Goal: Information Seeking & Learning: Understand process/instructions

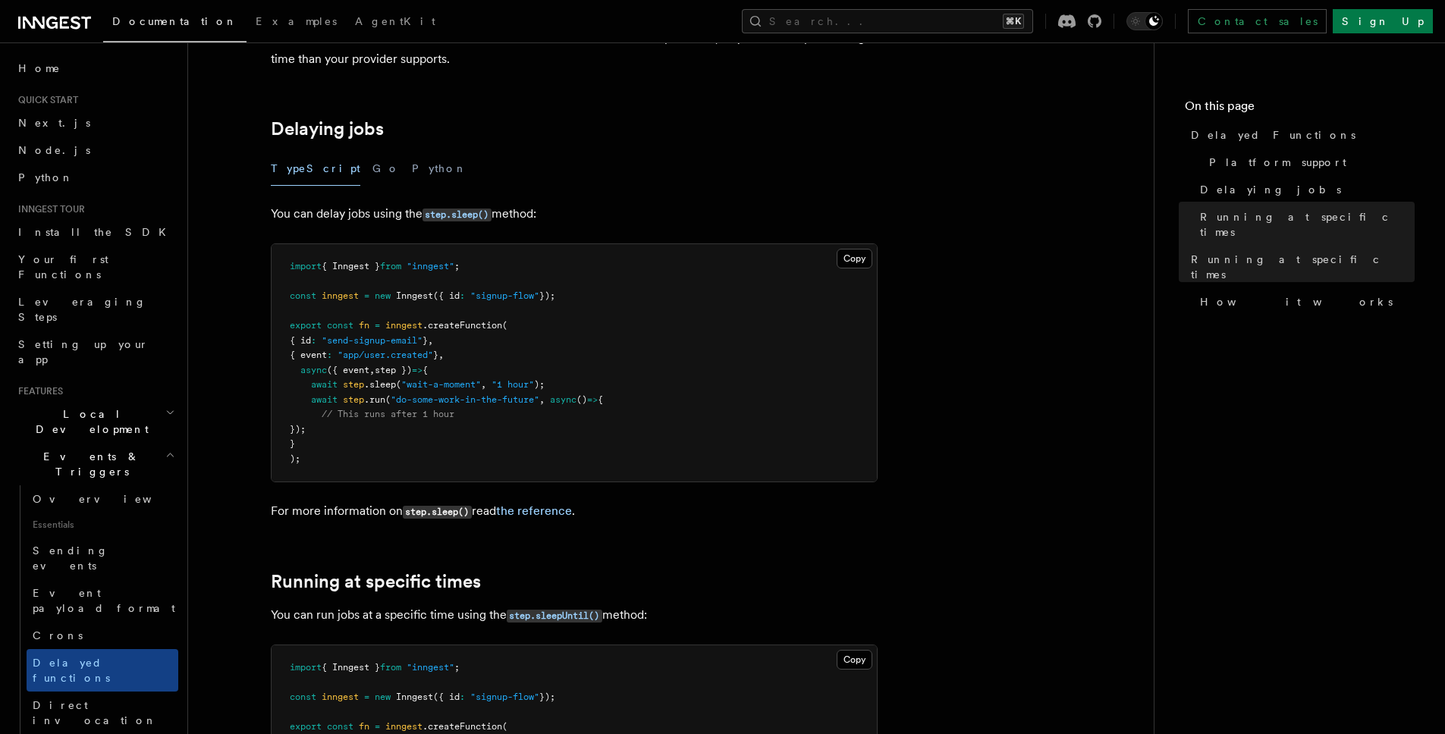
scroll to position [402, 0]
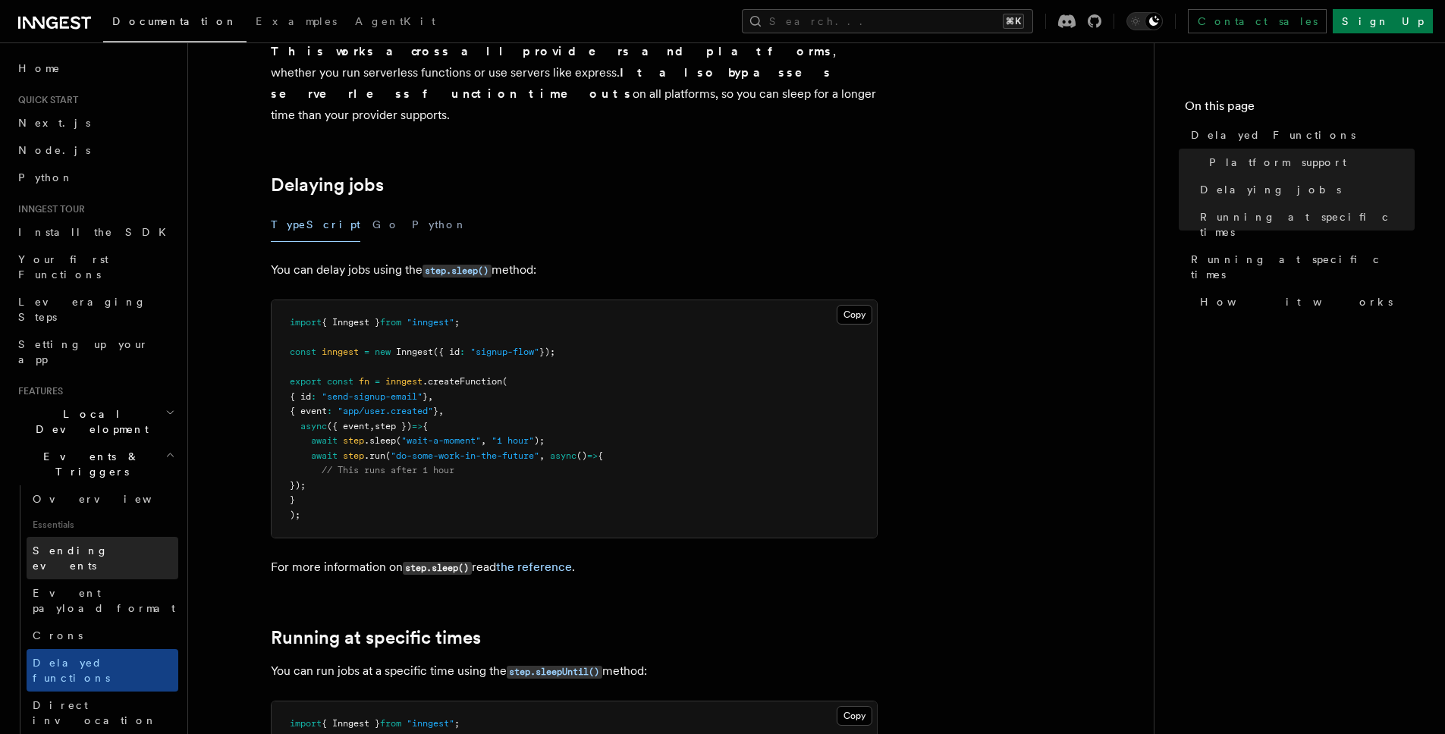
click at [88, 545] on span "Sending events" at bounding box center [71, 558] width 76 height 27
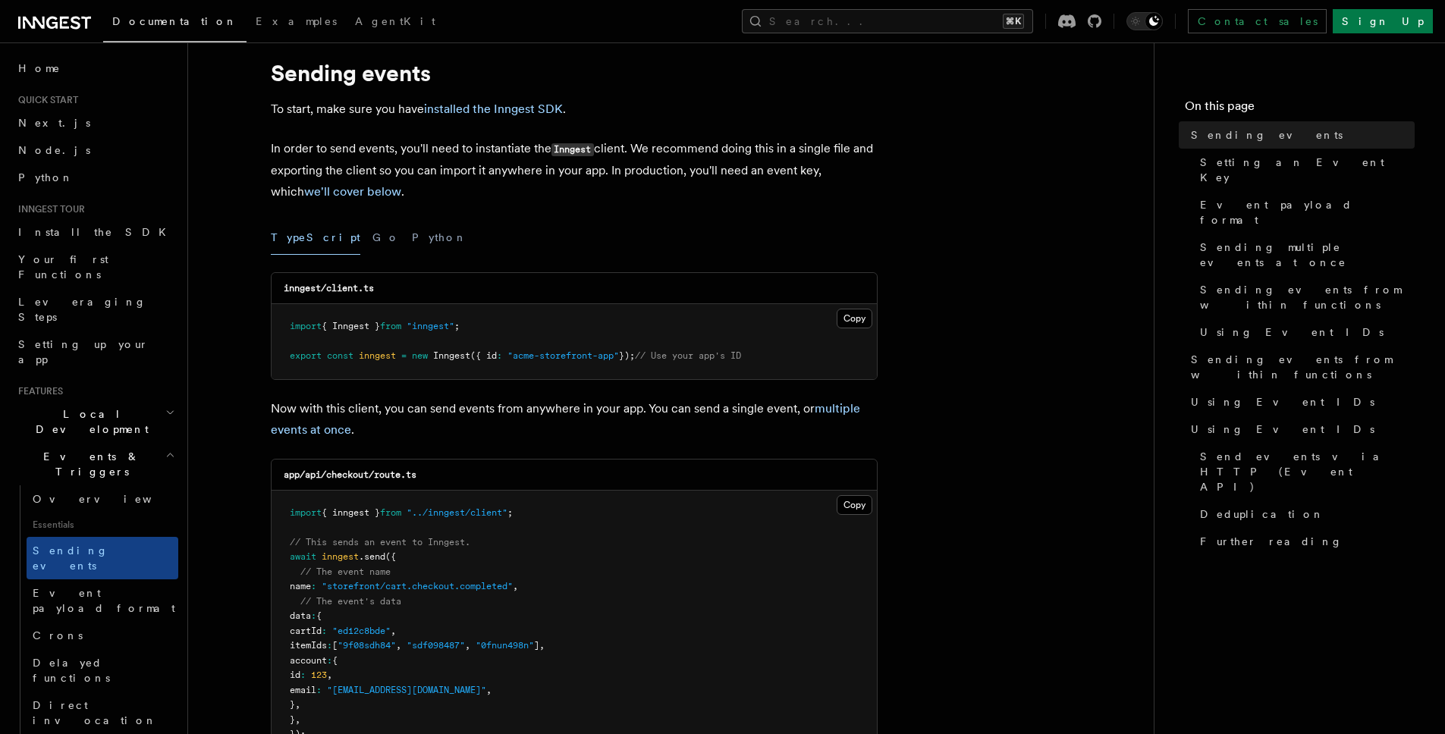
scroll to position [91, 0]
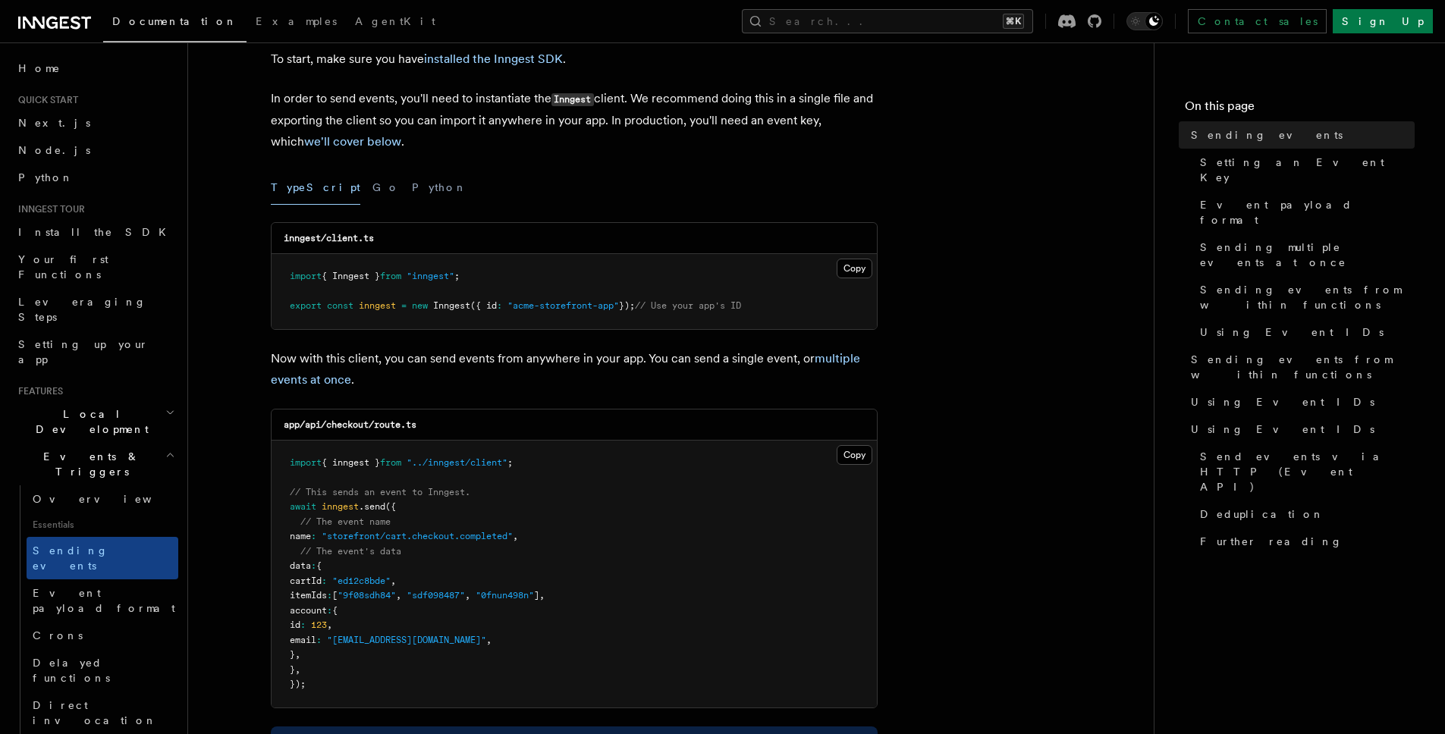
click at [580, 514] on pre "import { inngest } from "../inngest/client" ; // This sends an event to Inngest…" at bounding box center [574, 574] width 605 height 267
click at [81, 657] on span "Delayed functions" at bounding box center [71, 670] width 77 height 27
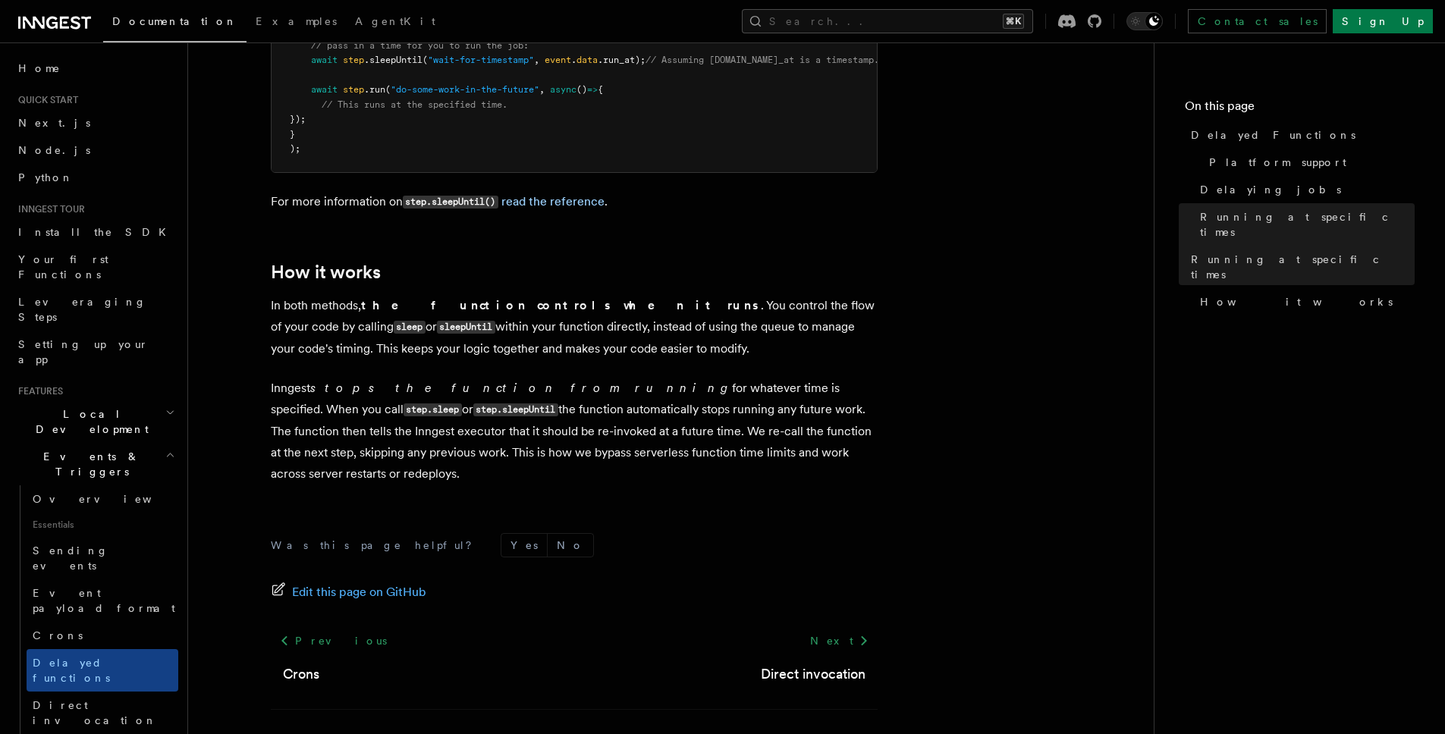
scroll to position [1265, 0]
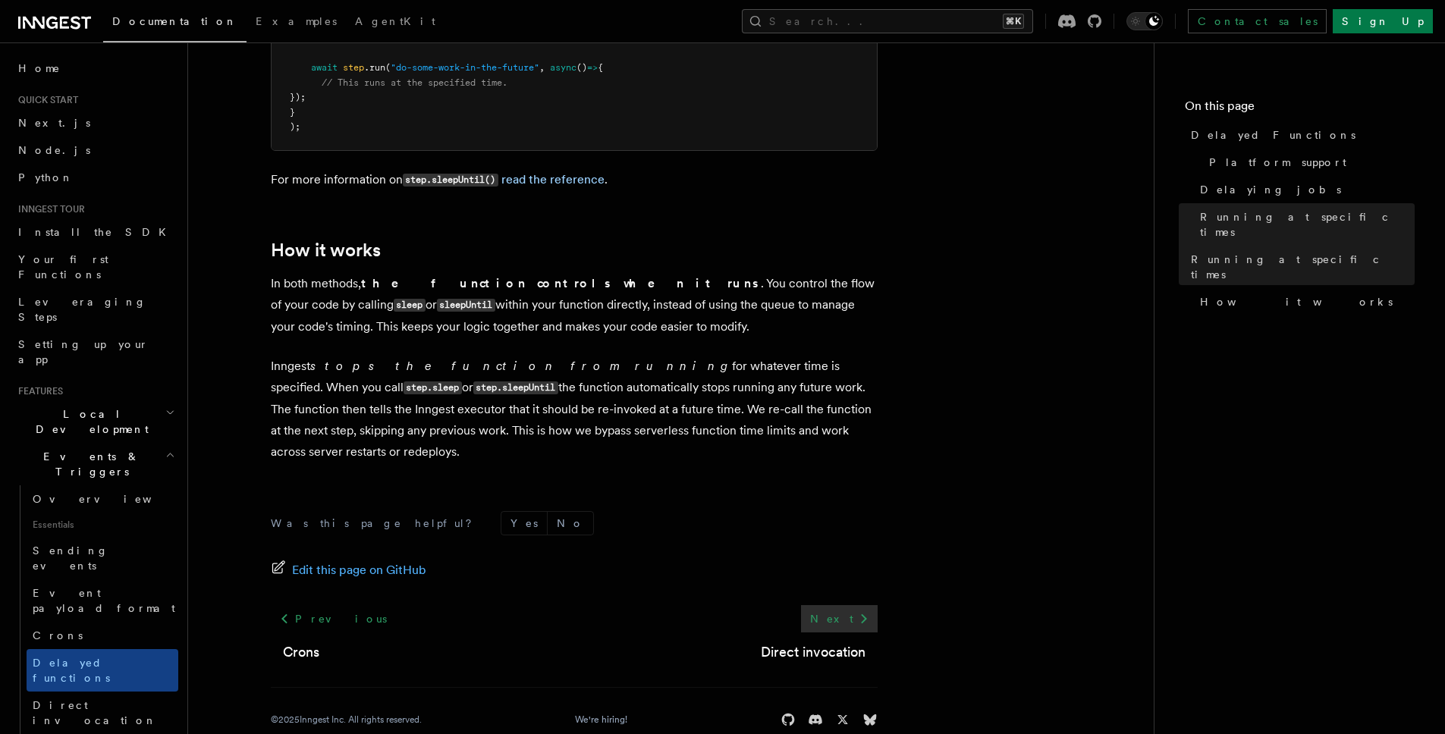
click at [862, 610] on icon at bounding box center [864, 619] width 18 height 18
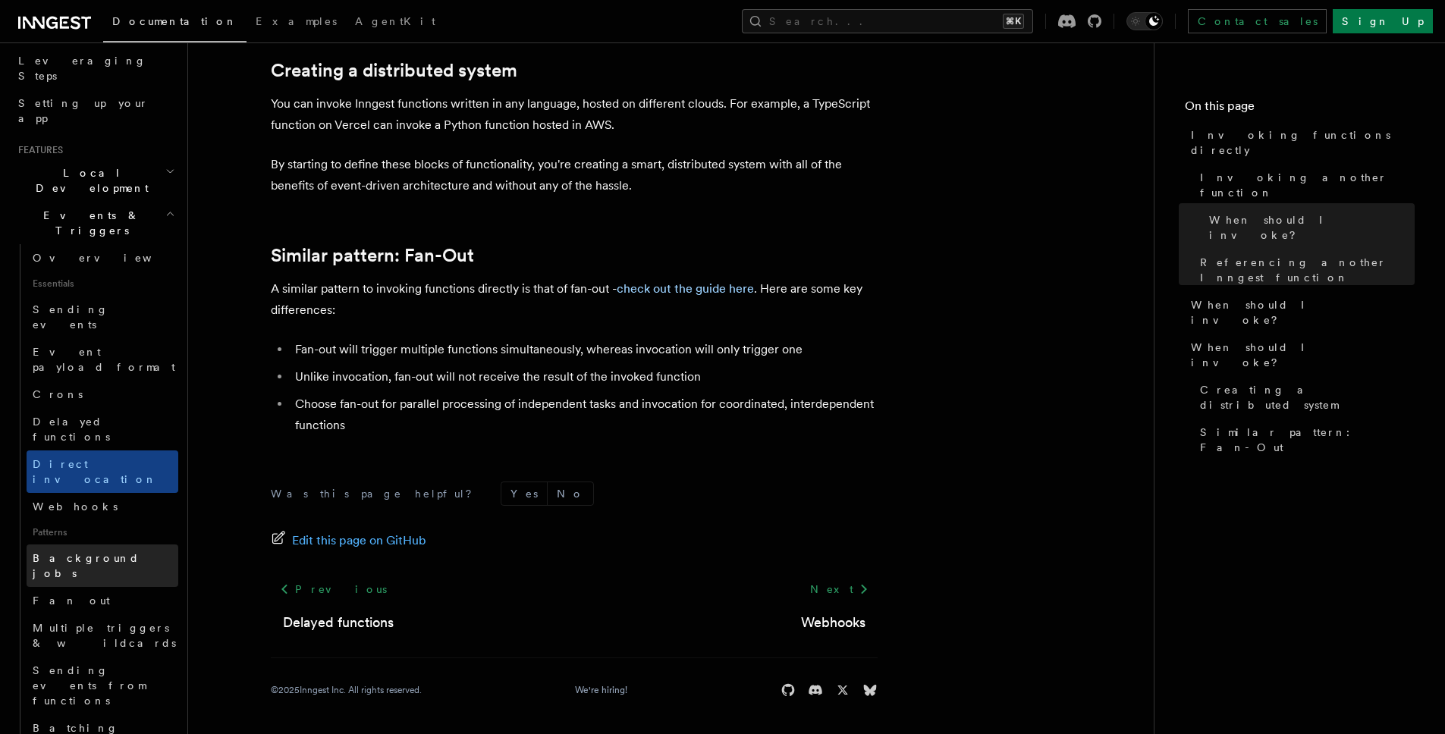
scroll to position [116, 0]
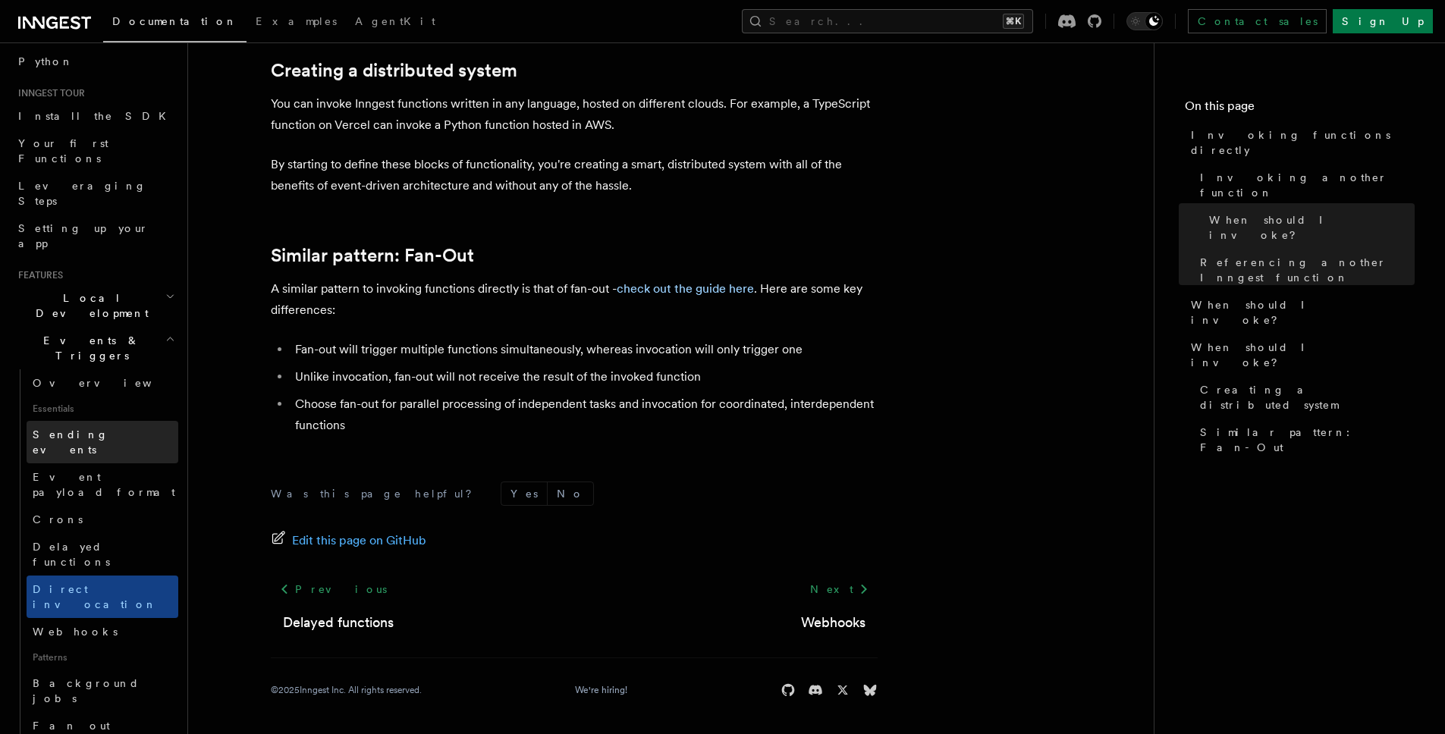
click at [82, 421] on link "Sending events" at bounding box center [103, 442] width 152 height 42
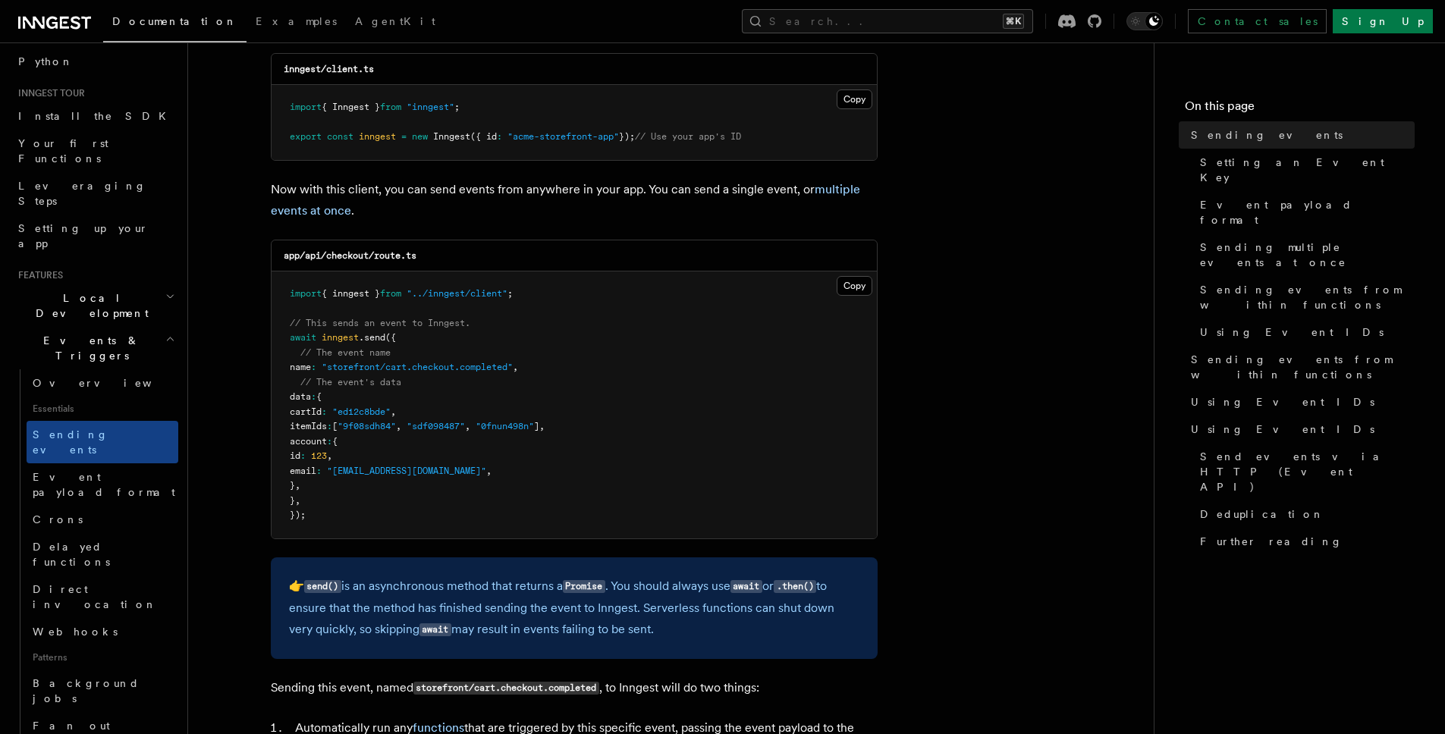
scroll to position [122, 0]
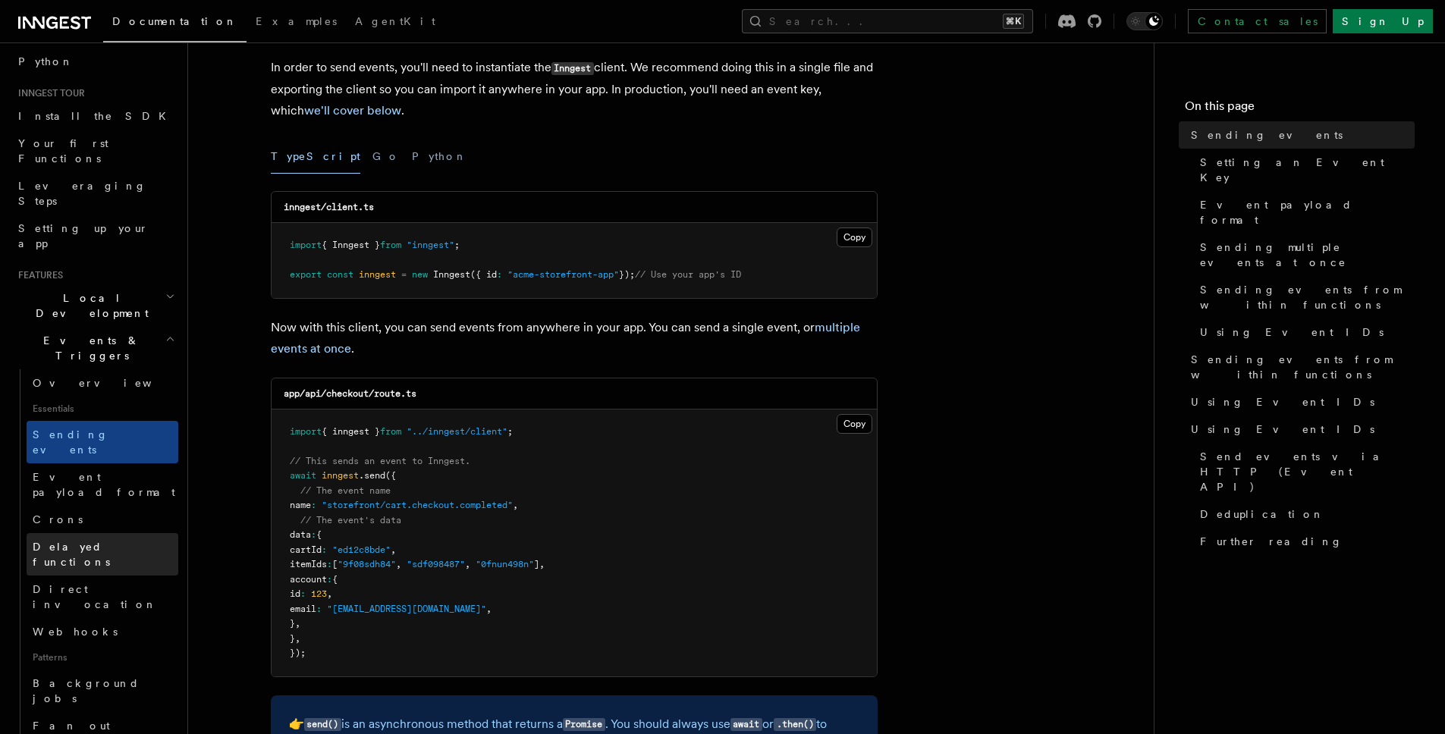
click at [92, 541] on span "Delayed functions" at bounding box center [71, 554] width 77 height 27
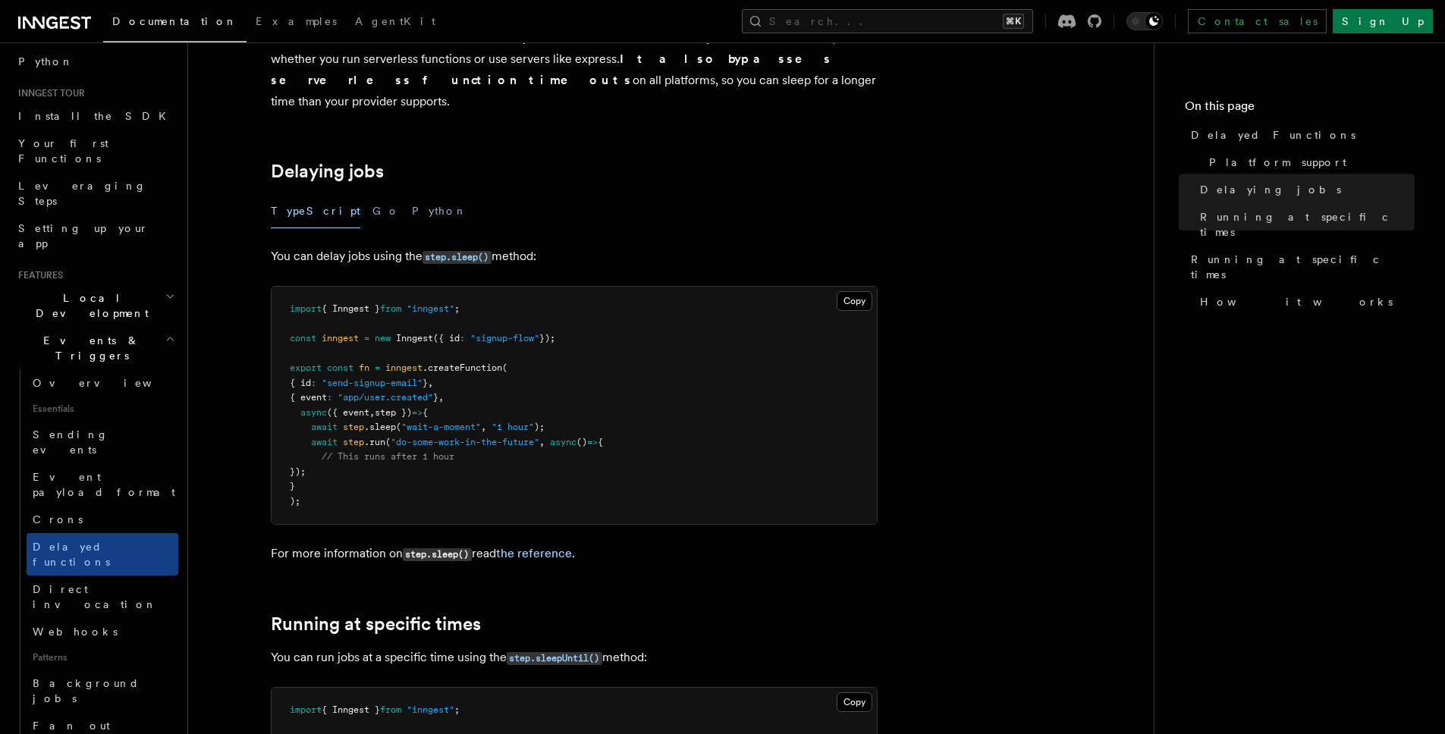
scroll to position [344, 0]
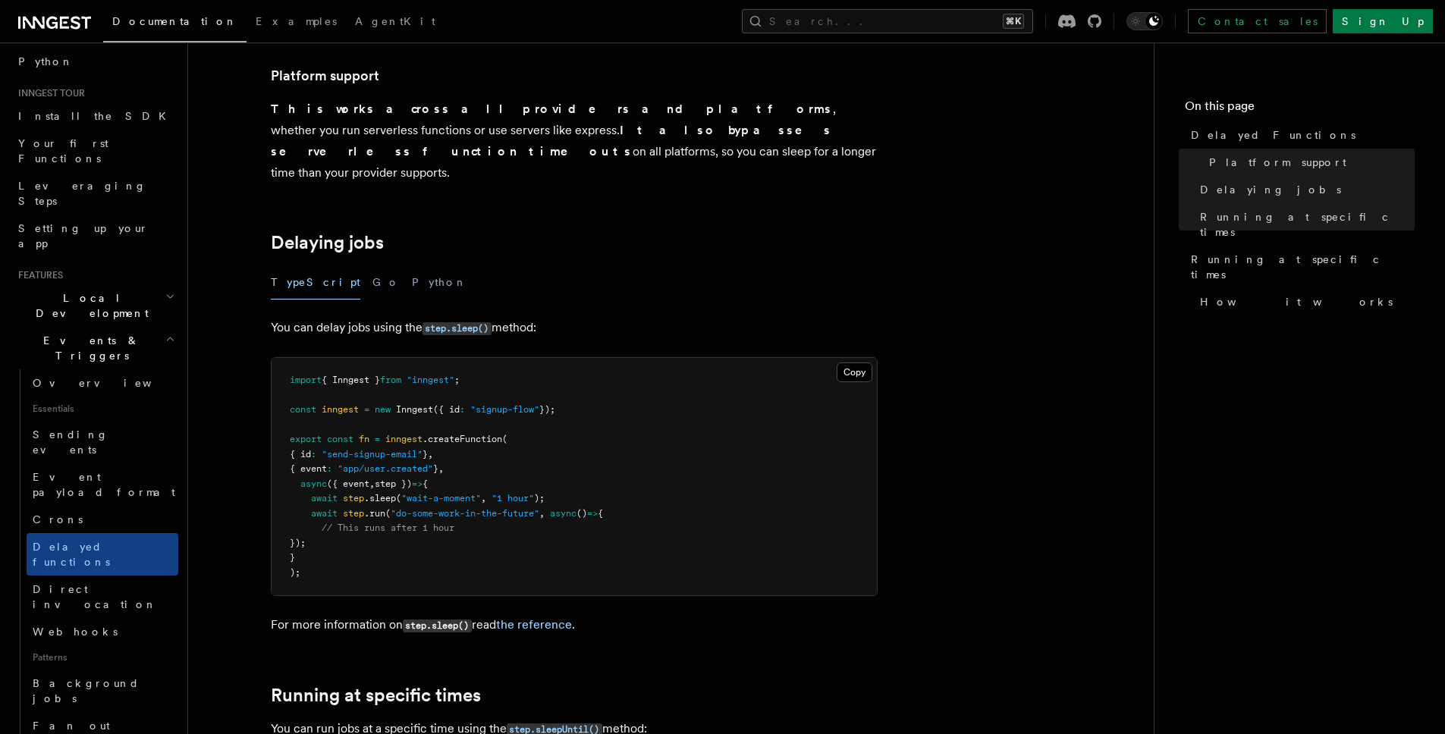
click at [372, 403] on pre "import { Inngest } from "inngest" ; const inngest = new Inngest ({ id : "signup…" at bounding box center [574, 476] width 605 height 237
drag, startPoint x: 305, startPoint y: 476, endPoint x: 627, endPoint y: 481, distance: 321.7
click at [627, 482] on pre "import { Inngest } from "inngest" ; const inngest = new Inngest ({ id : "signup…" at bounding box center [574, 476] width 605 height 237
copy span "await step .sleep ( "wait-a-moment" , "1 hour" );"
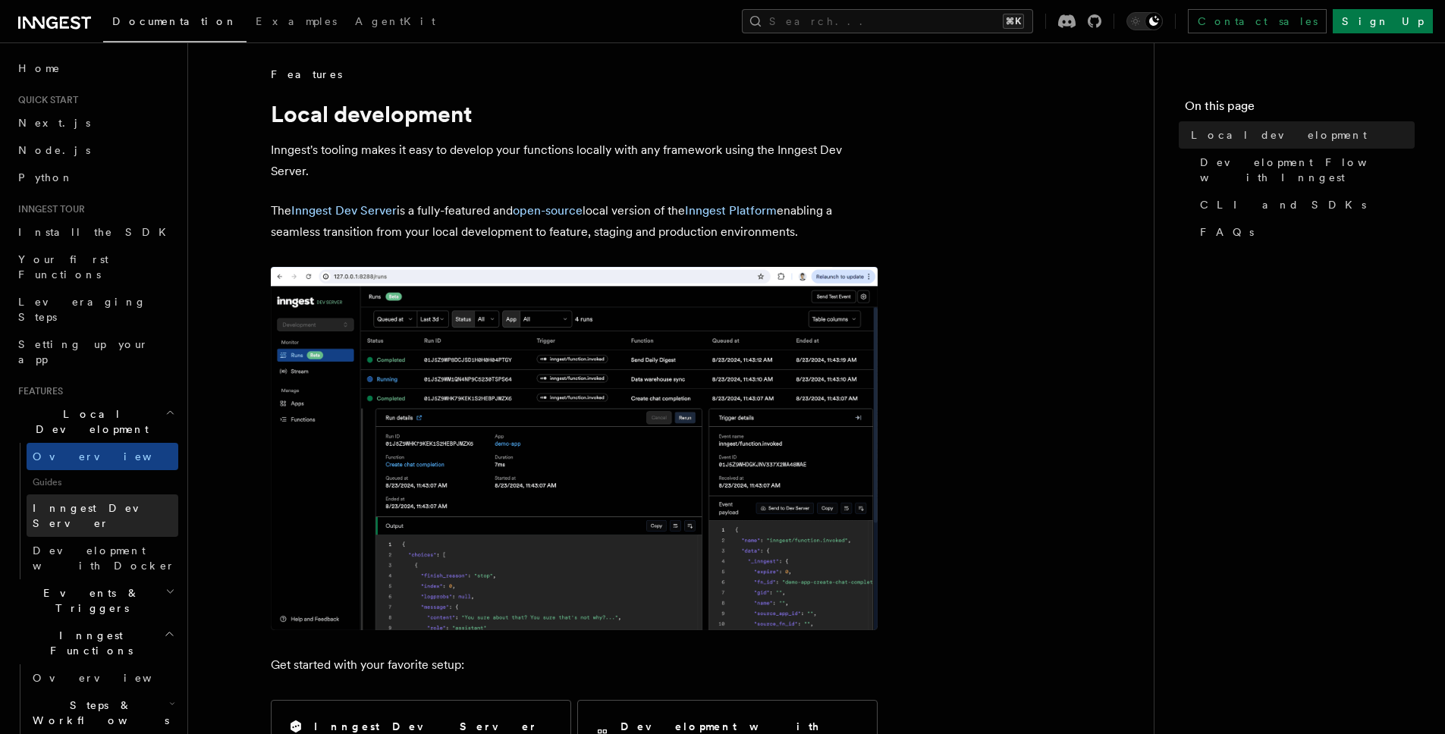
click at [110, 502] on span "Inngest Dev Server" at bounding box center [98, 515] width 130 height 27
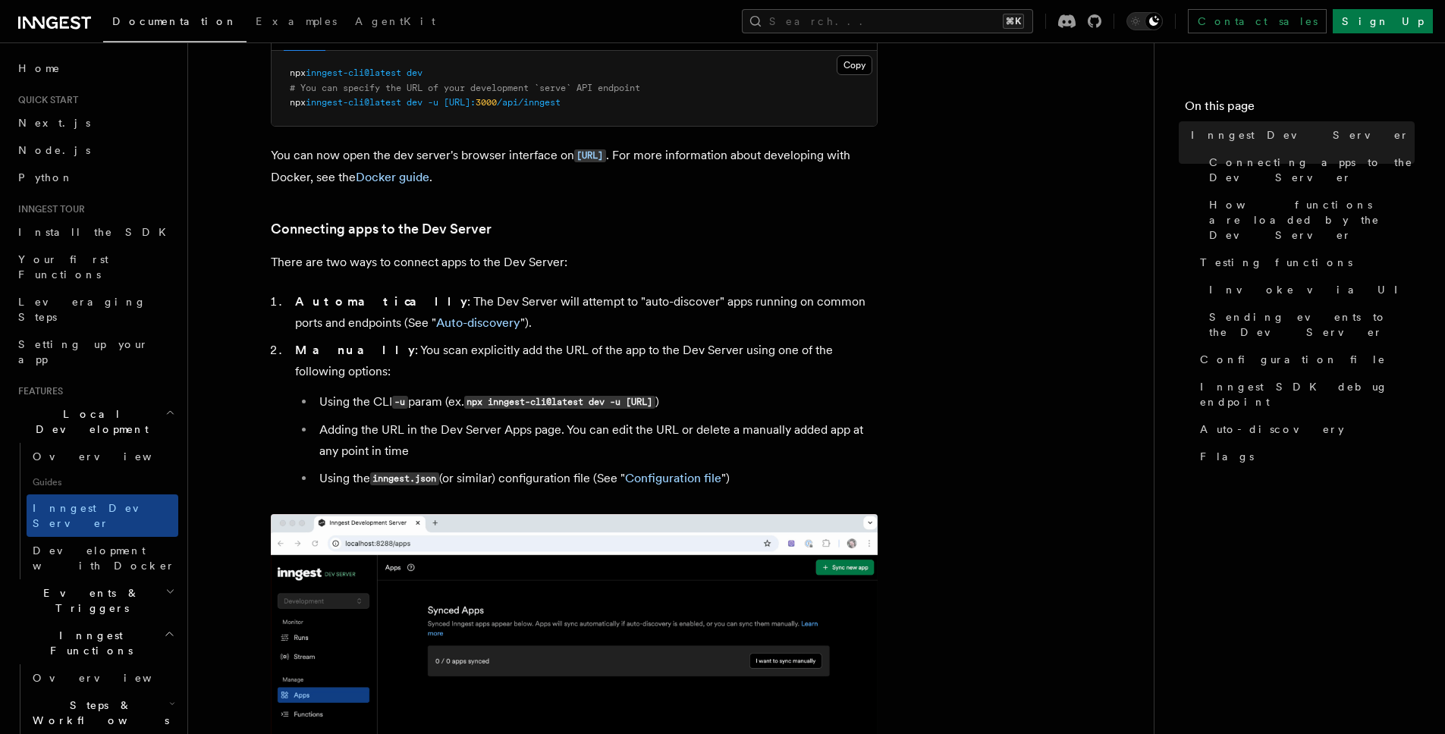
scroll to position [412, 0]
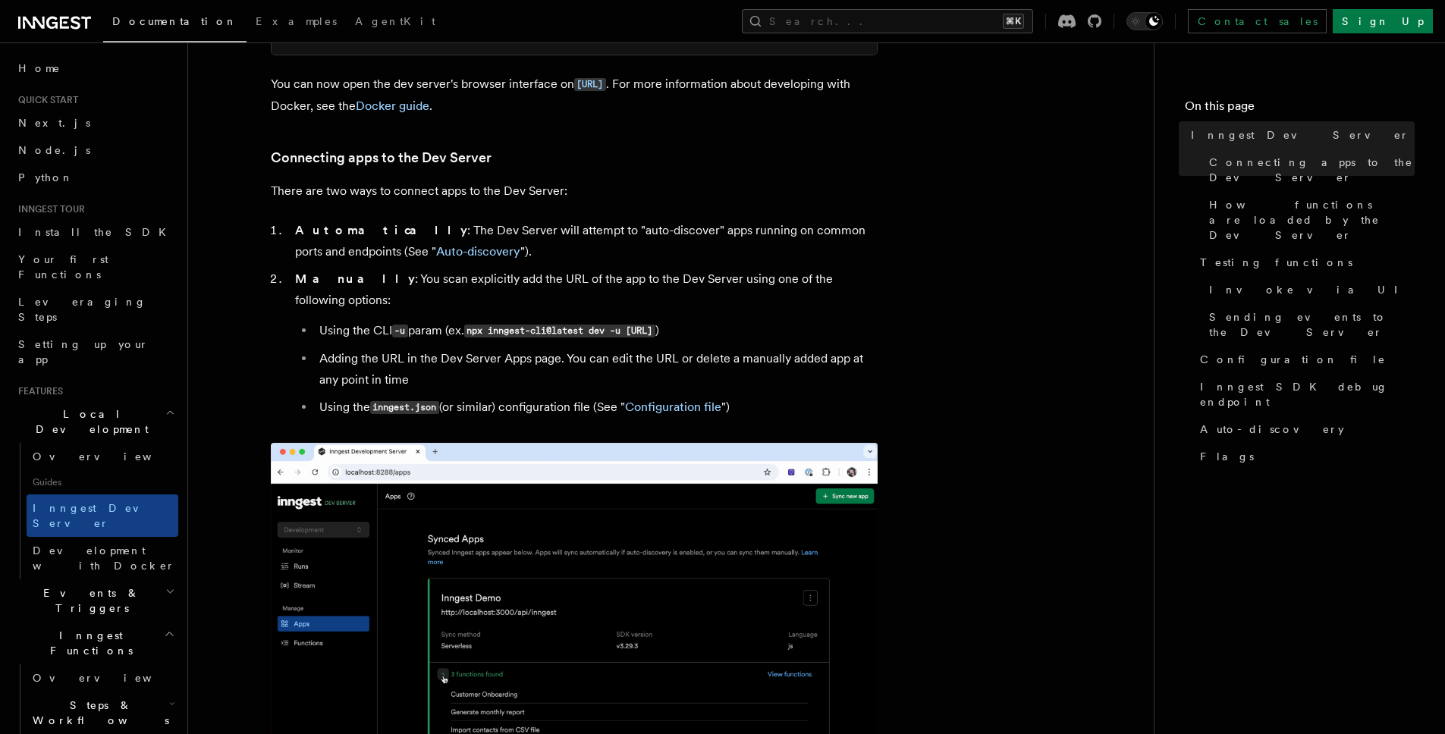
drag, startPoint x: 281, startPoint y: 411, endPoint x: 451, endPoint y: 412, distance: 170.7
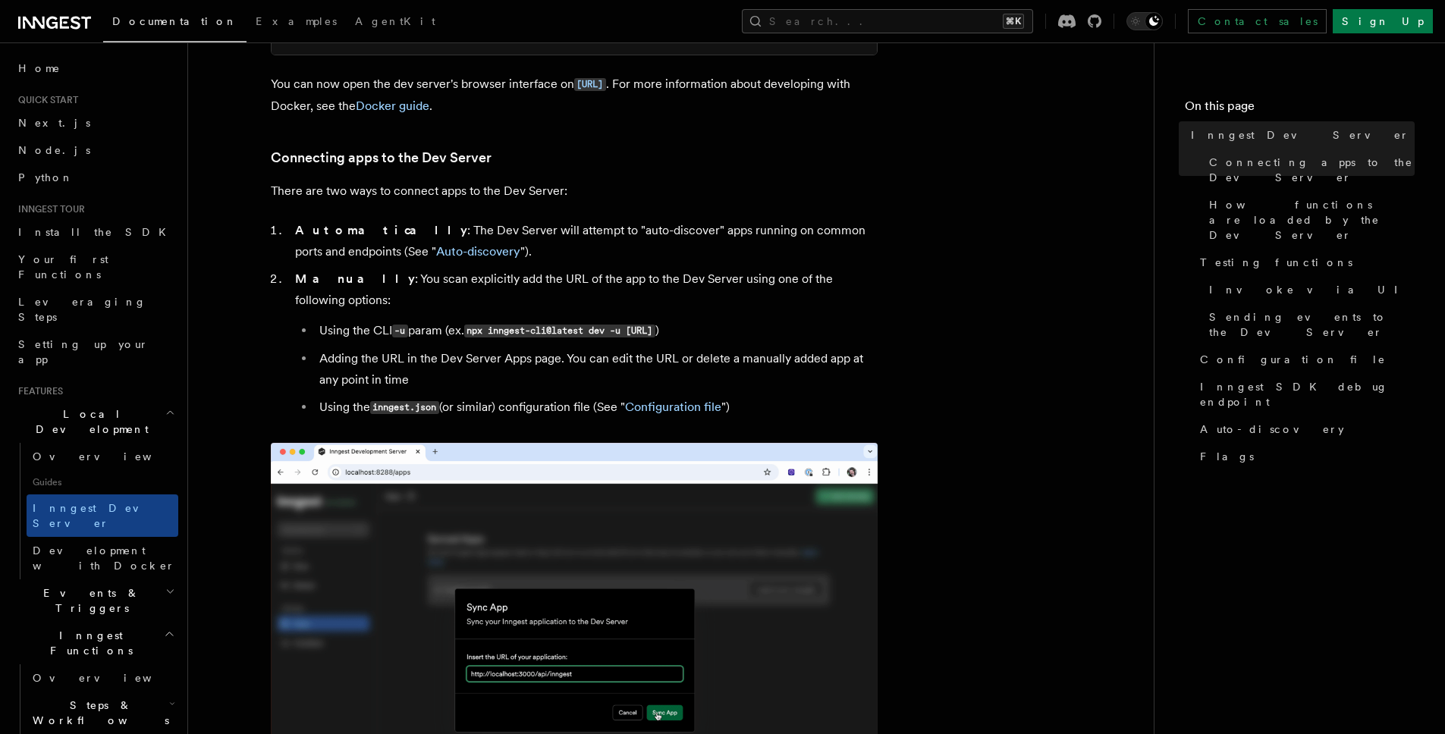
click at [451, 55] on pre "npx inngest-cli@latest dev # You can specify the URL of your development `serve…" at bounding box center [574, 17] width 605 height 75
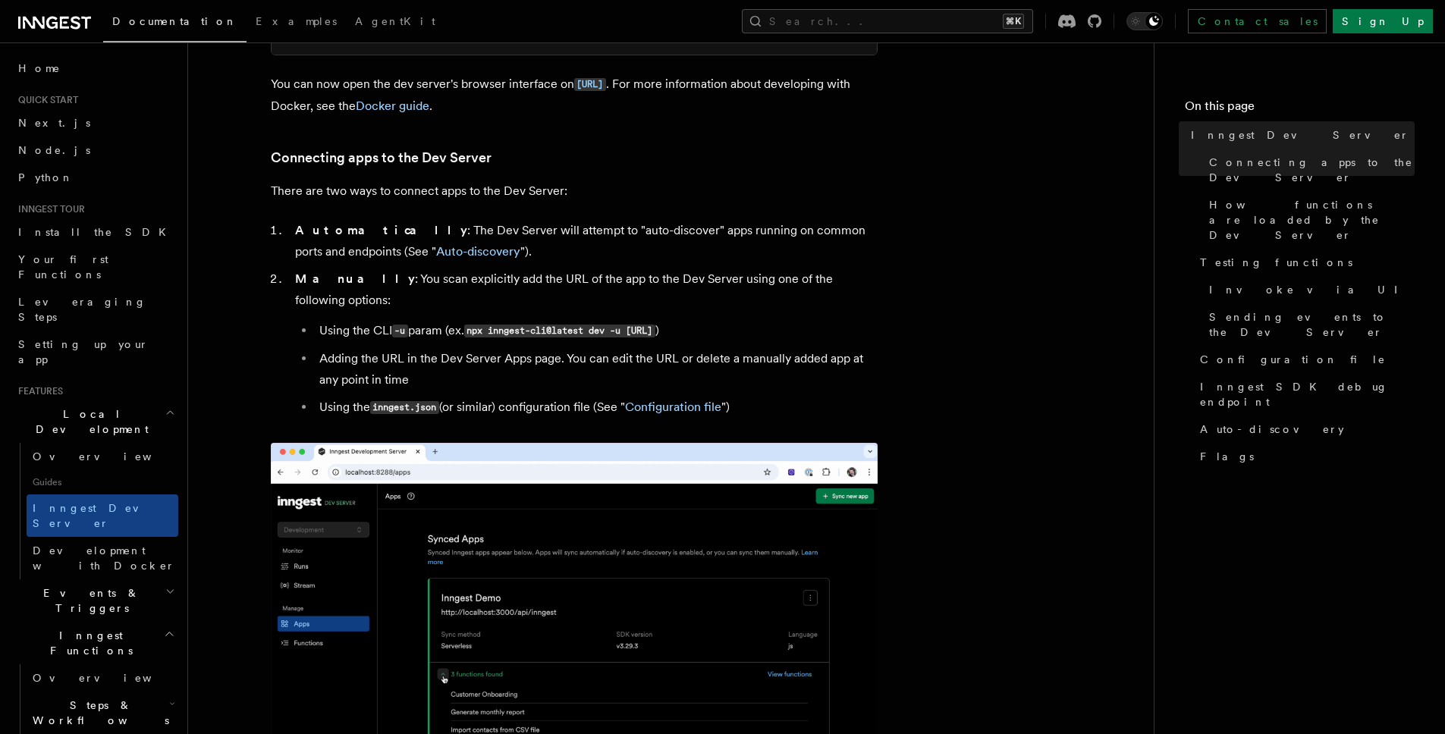
click at [451, 55] on pre "npx inngest-cli@latest dev # You can specify the URL of your development `serve…" at bounding box center [574, 17] width 605 height 75
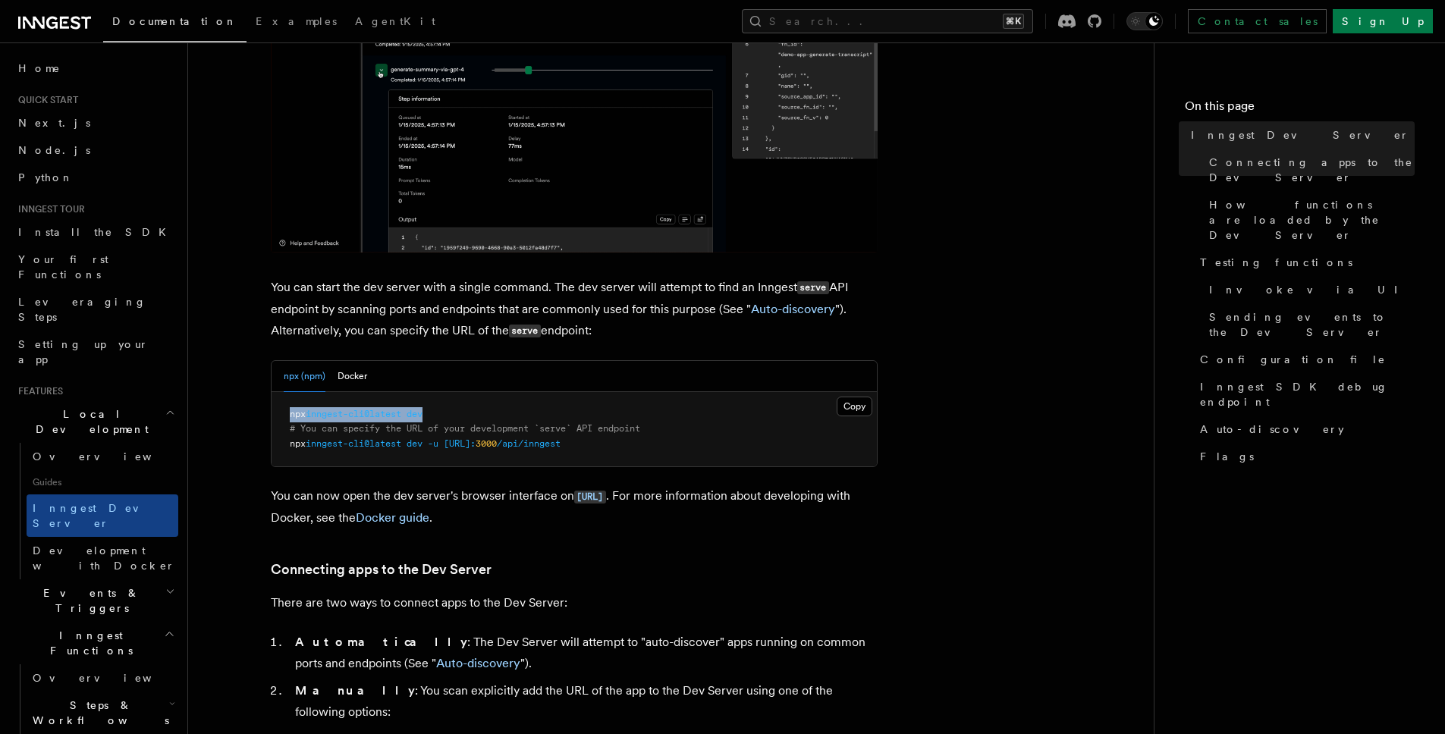
drag, startPoint x: 437, startPoint y: 416, endPoint x: 262, endPoint y: 415, distance: 174.5
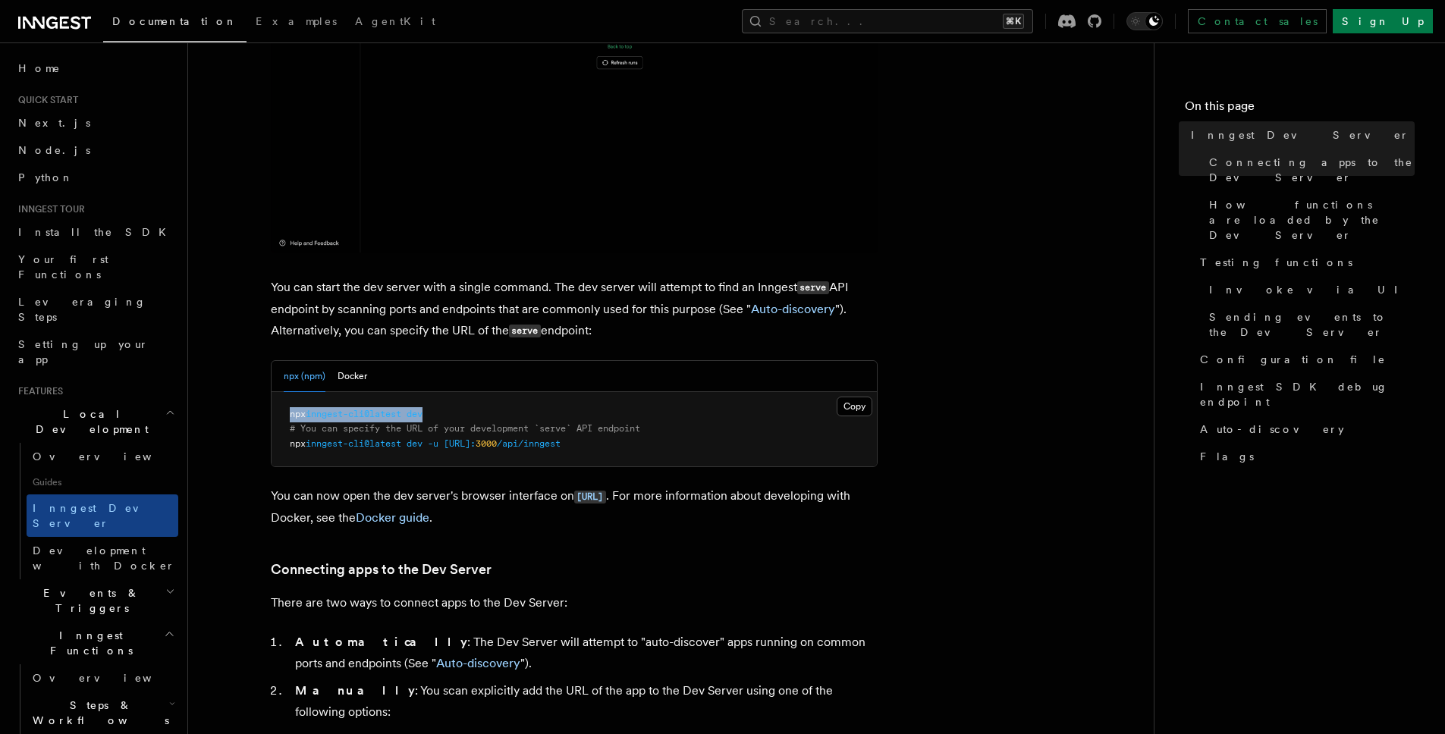
copy span "npx inngest-cli@latest dev"
